Goal: Find specific page/section: Find specific page/section

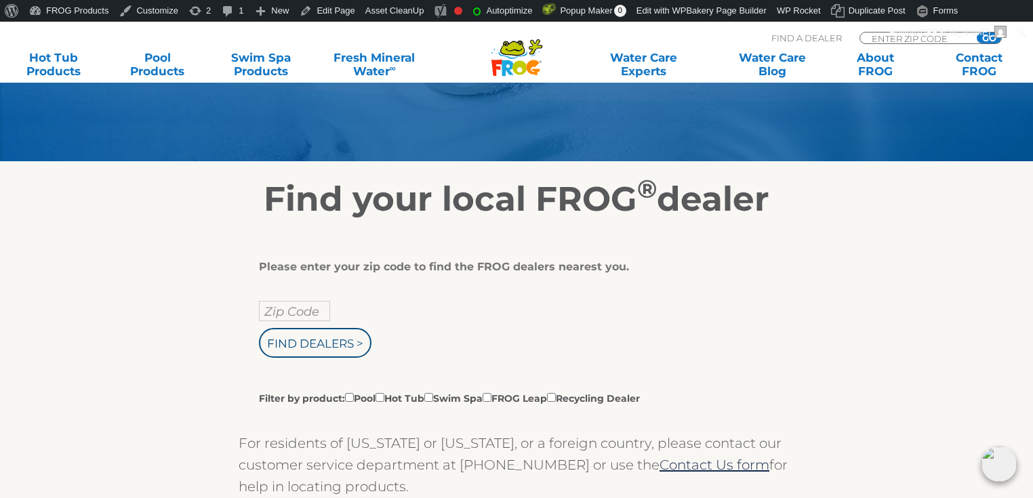
scroll to position [163, 0]
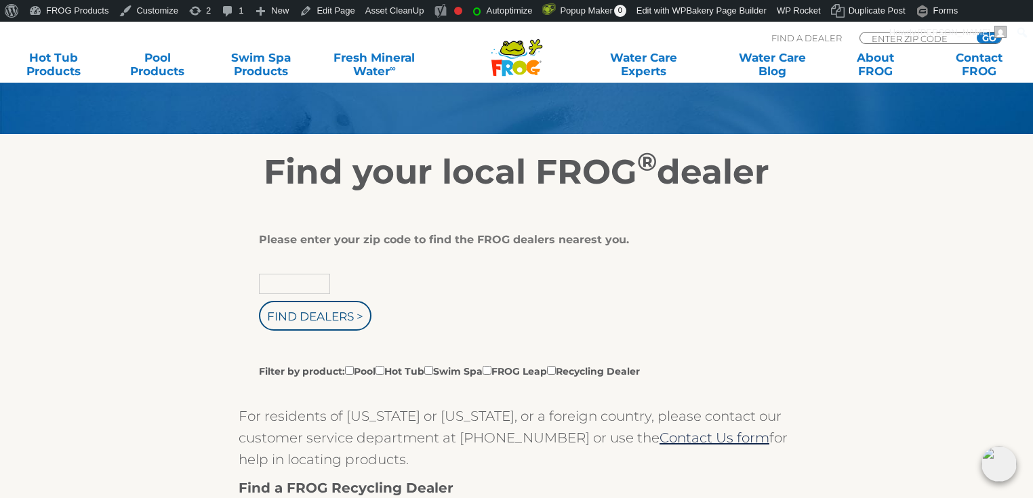
click at [296, 290] on input "text" at bounding box center [294, 284] width 71 height 20
type input "55343"
click at [276, 318] on input "Find Dealers >" at bounding box center [315, 316] width 113 height 30
click at [325, 317] on input "Find Dealers >" at bounding box center [315, 316] width 113 height 30
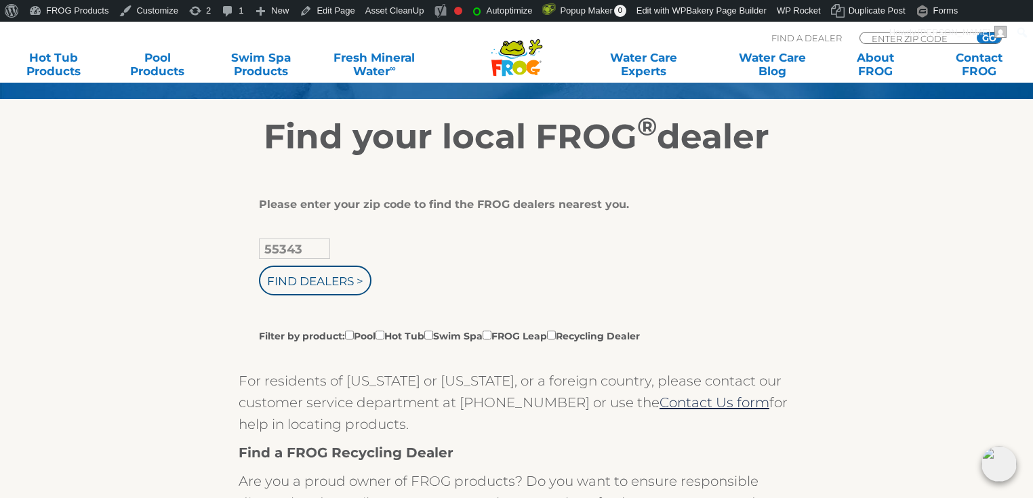
scroll to position [271, 0]
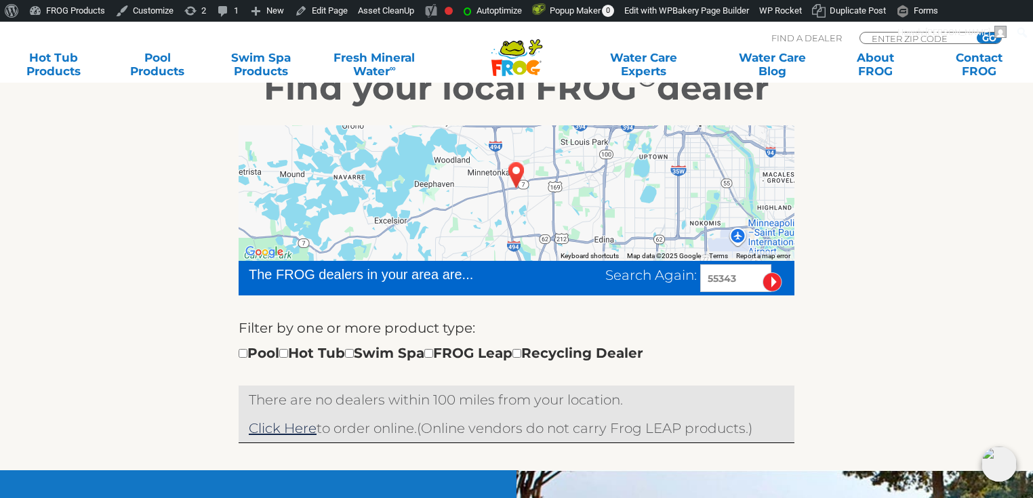
scroll to position [271, 0]
